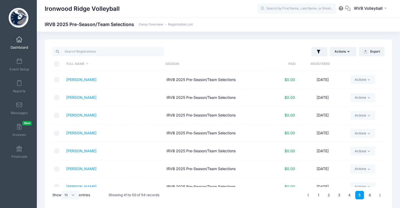
select select "10"
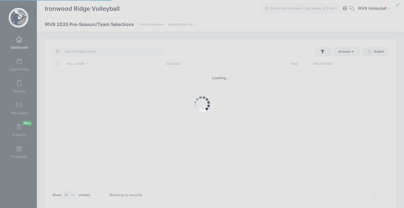
select select "10"
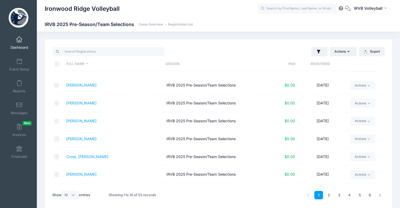
scroll to position [53, 0]
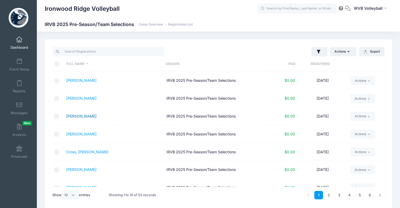
click at [92, 115] on link "[PERSON_NAME]" at bounding box center [81, 116] width 30 height 4
